Goal: Find specific page/section: Find specific page/section

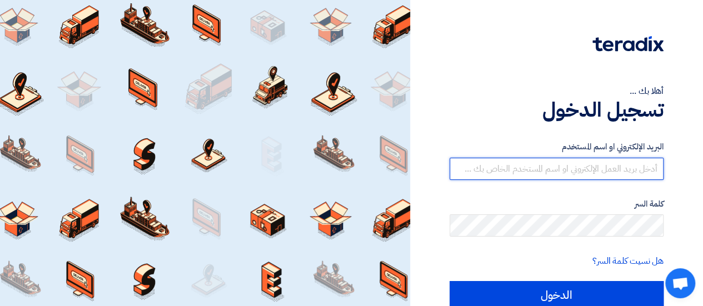
click at [562, 175] on input "text" at bounding box center [556, 169] width 214 height 22
type input "[EMAIL_ADDRESS][DOMAIN_NAME]"
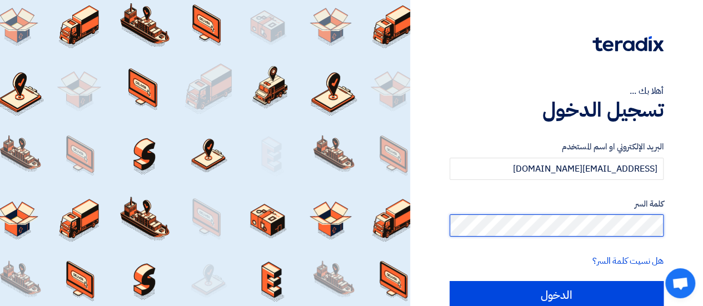
click at [449, 281] on input "الدخول" at bounding box center [556, 295] width 214 height 28
type input "Sign in"
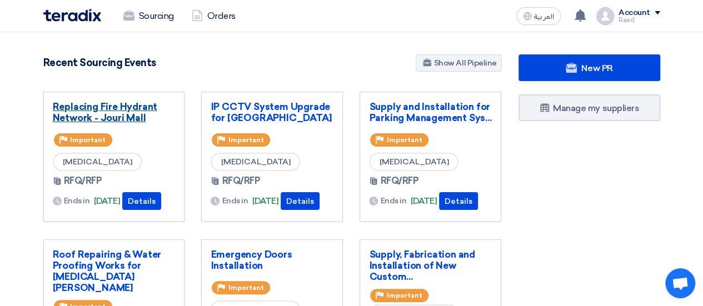
click at [102, 118] on link "Replacing Fire Hydrant Network - Jouri Mall" at bounding box center [114, 112] width 123 height 22
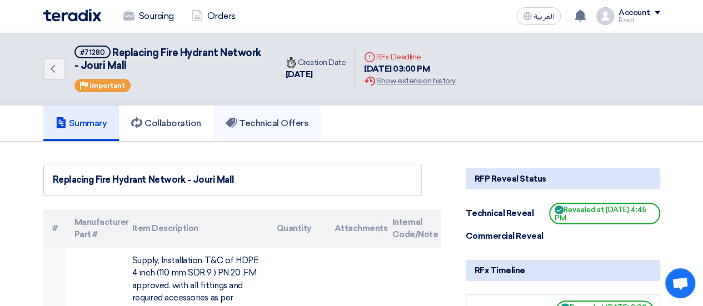
click at [277, 130] on link "Technical Offers" at bounding box center [266, 124] width 107 height 36
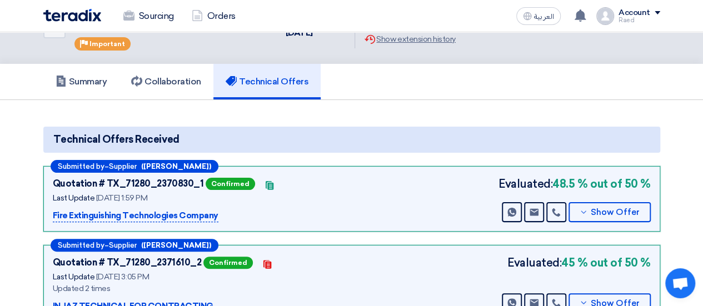
scroll to position [56, 0]
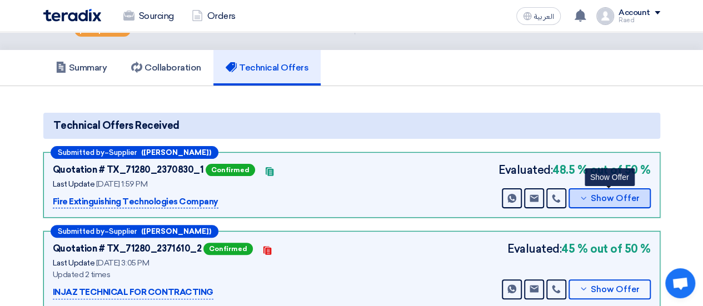
click at [591, 198] on button "Show Offer" at bounding box center [609, 198] width 82 height 20
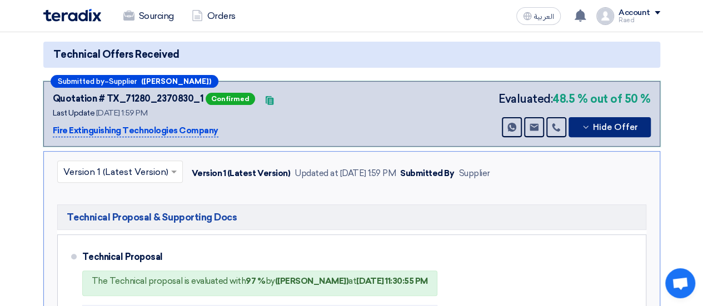
scroll to position [111, 0]
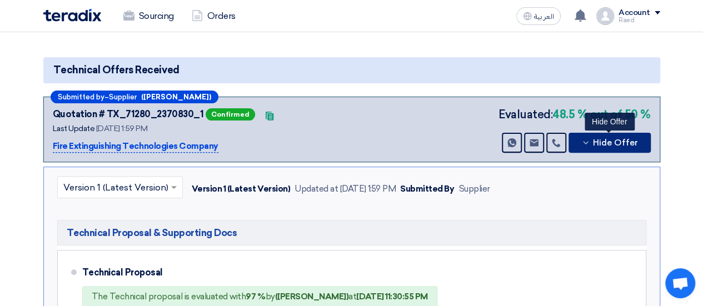
click at [589, 143] on icon at bounding box center [585, 142] width 9 height 9
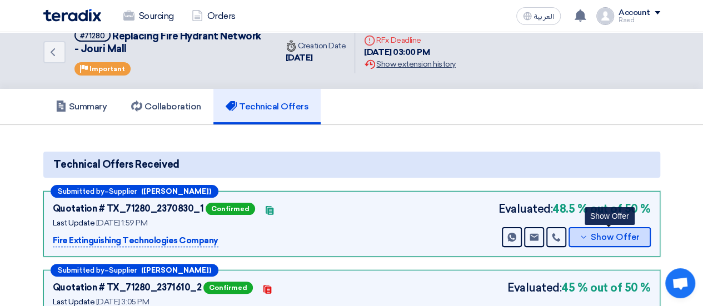
scroll to position [0, 0]
